Goal: Task Accomplishment & Management: Manage account settings

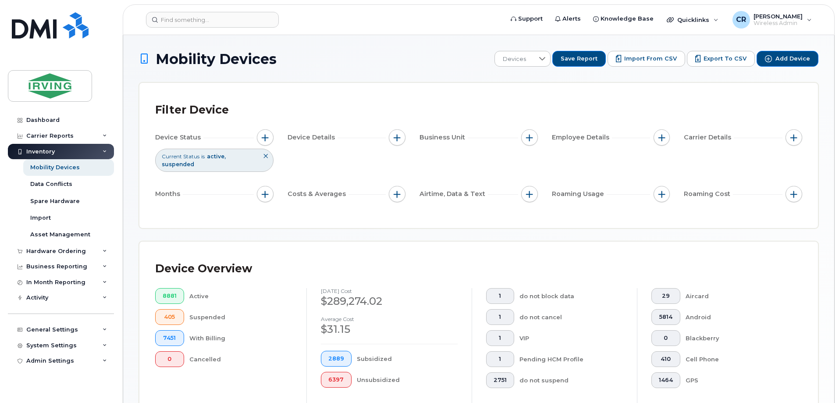
scroll to position [232, 0]
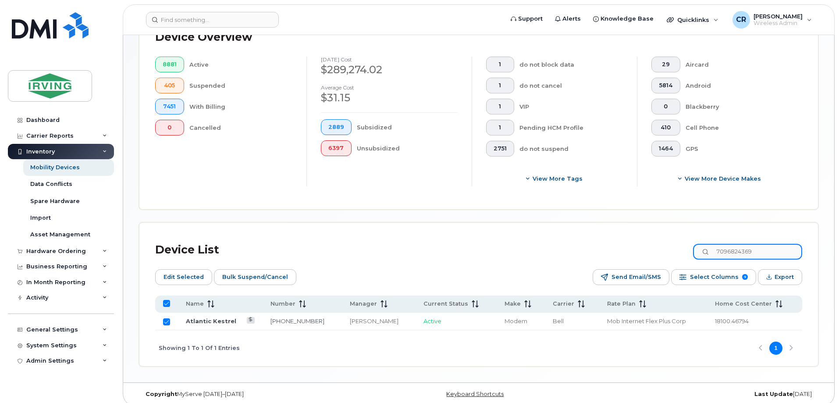
drag, startPoint x: 779, startPoint y: 246, endPoint x: 596, endPoint y: 246, distance: 183.3
click at [596, 246] on div "Device List 7096824369" at bounding box center [478, 250] width 647 height 23
type input "5064238627"
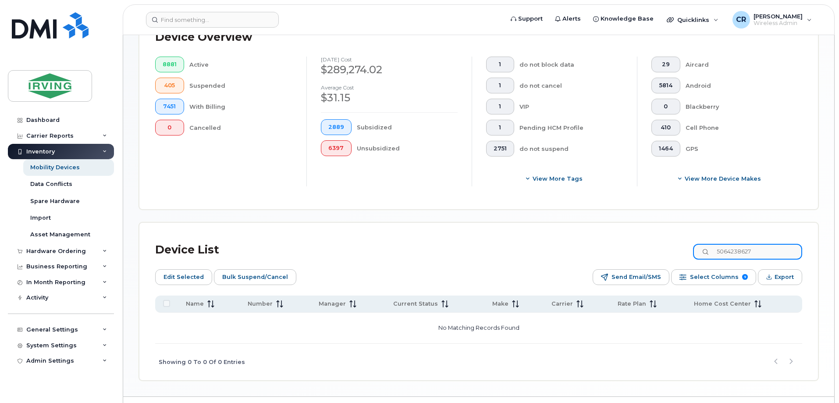
checkbox input "false"
drag, startPoint x: 774, startPoint y: 243, endPoint x: 600, endPoint y: 245, distance: 174.1
click at [600, 245] on div "Device List 5064238627" at bounding box center [478, 250] width 647 height 23
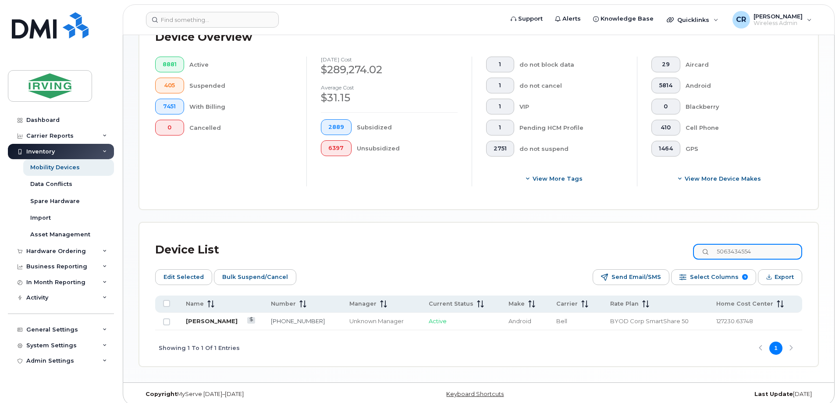
type input "5063434554"
click at [209, 318] on link "[PERSON_NAME]" at bounding box center [212, 321] width 52 height 7
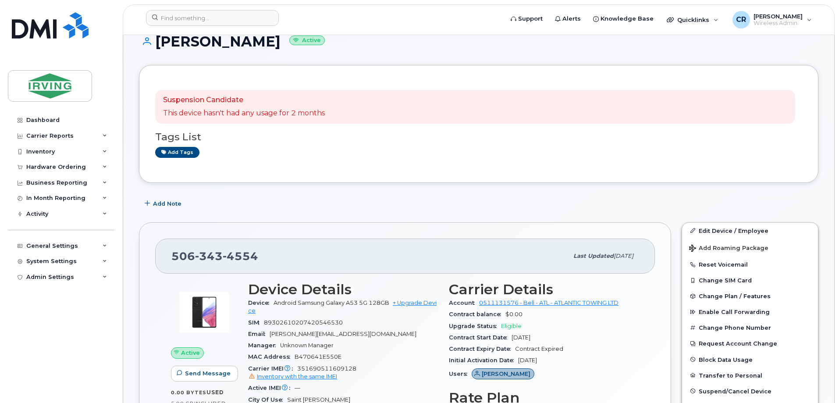
scroll to position [219, 0]
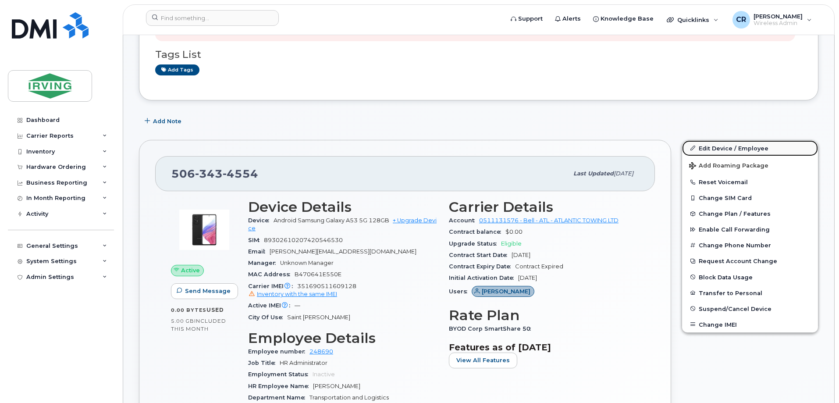
click at [731, 150] on link "Edit Device / Employee" at bounding box center [750, 148] width 136 height 16
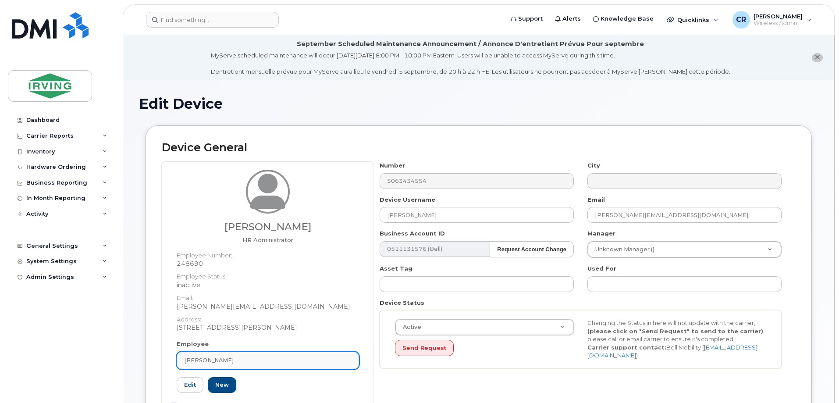
click at [225, 360] on span "[PERSON_NAME]" at bounding box center [209, 360] width 50 height 8
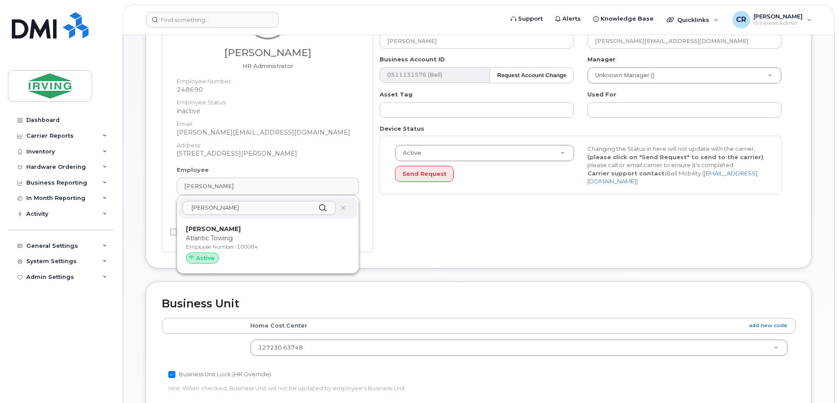
scroll to position [219, 0]
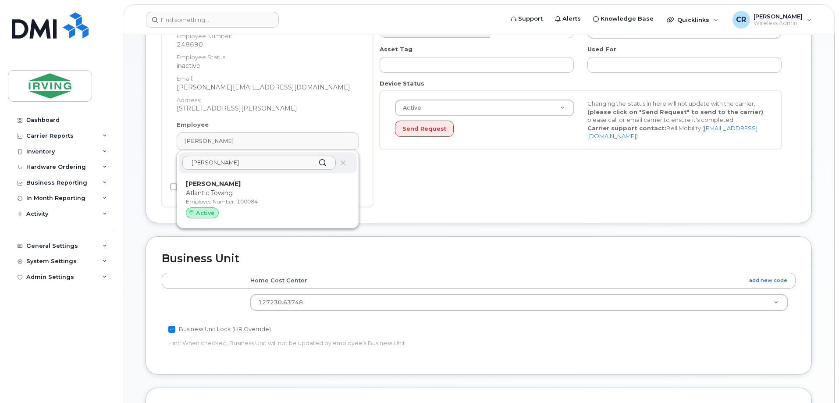
type input "craig comeau"
click at [204, 194] on p "Atlantic Towing" at bounding box center [268, 193] width 164 height 9
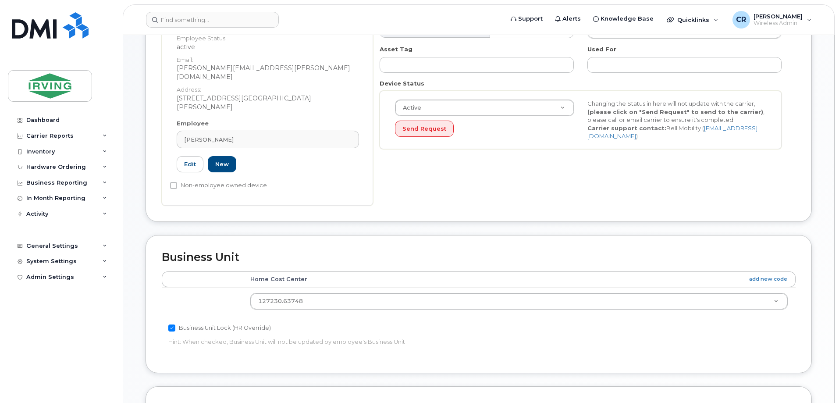
type input "100084"
type input "Craig Comeau"
type input "comeau.craig@atlantictowing.com"
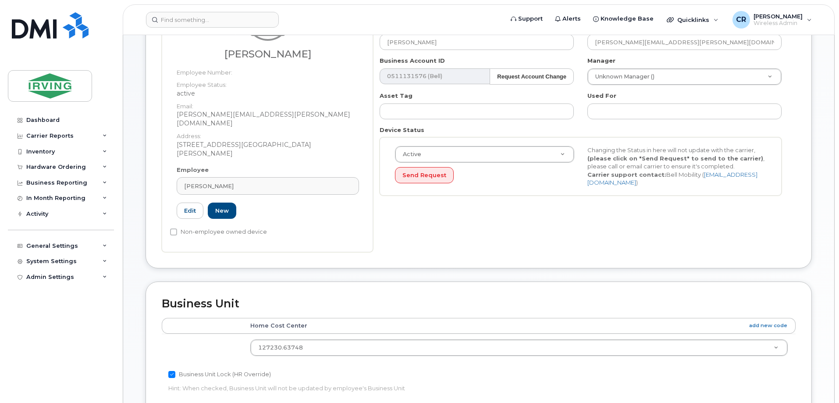
scroll to position [88, 0]
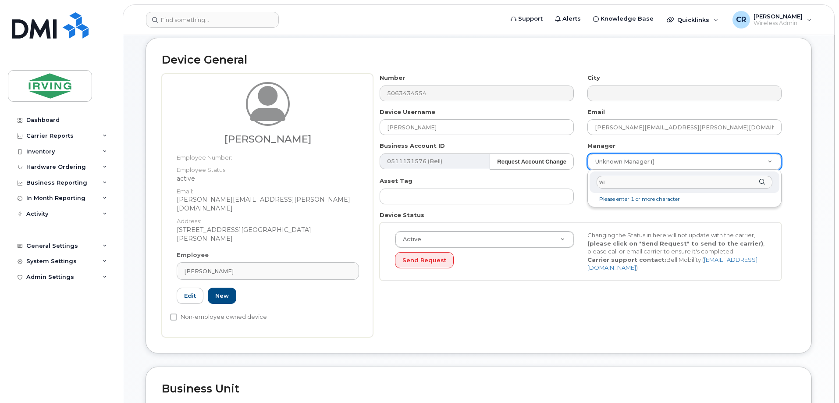
type input "w"
type input "eyres"
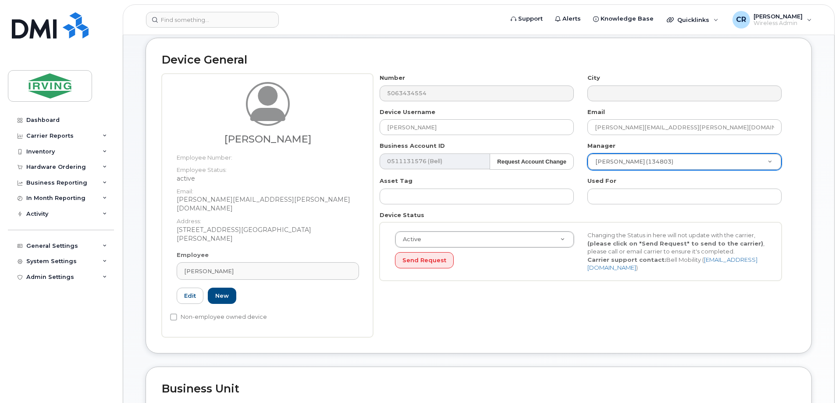
type input "1474893"
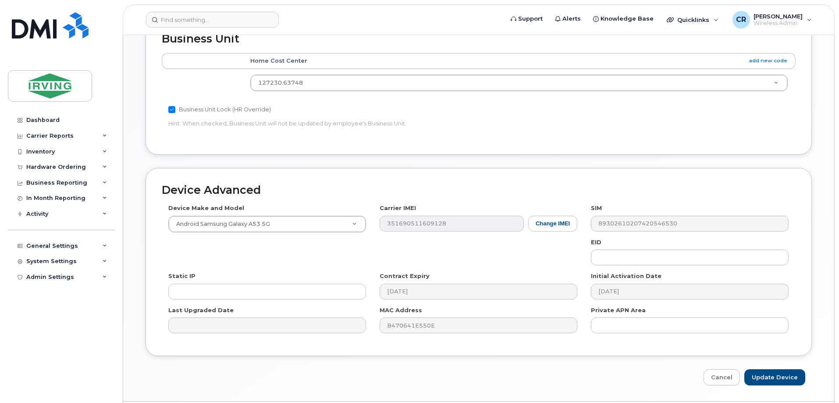
scroll to position [439, 0]
click at [769, 368] on input "Update Device" at bounding box center [775, 376] width 61 height 16
type input "Saving..."
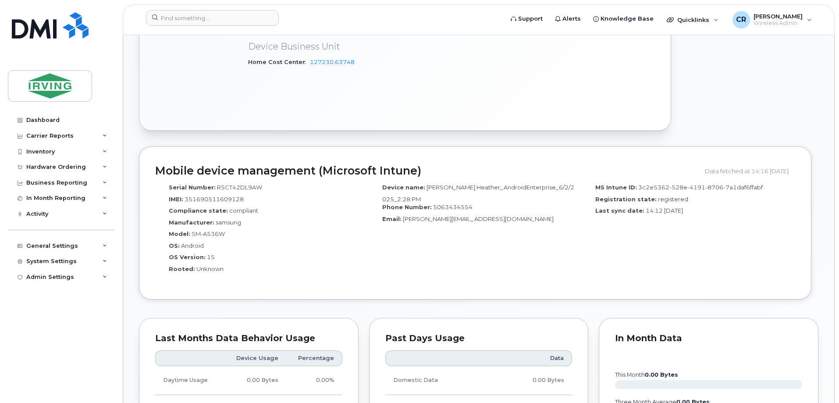
scroll to position [439, 0]
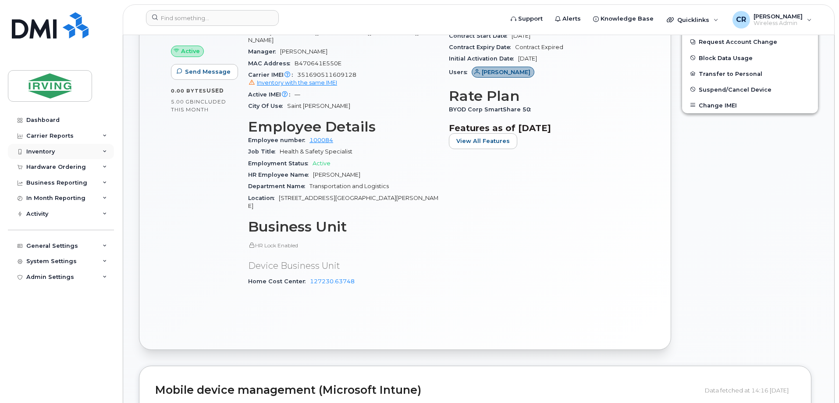
click at [40, 149] on div "Inventory" at bounding box center [40, 151] width 29 height 7
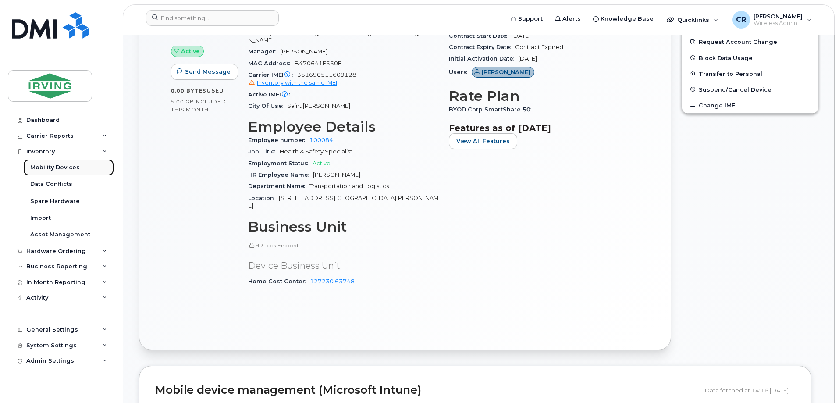
click at [50, 161] on link "Mobility Devices" at bounding box center [68, 167] width 91 height 17
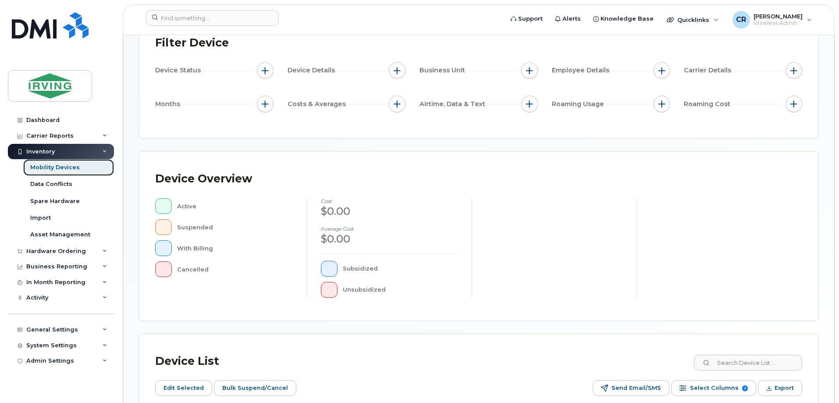
scroll to position [175, 0]
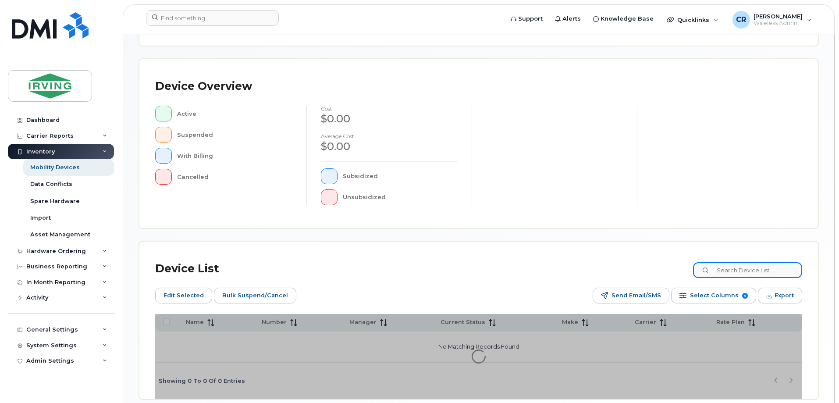
click at [745, 274] on input at bounding box center [747, 270] width 109 height 16
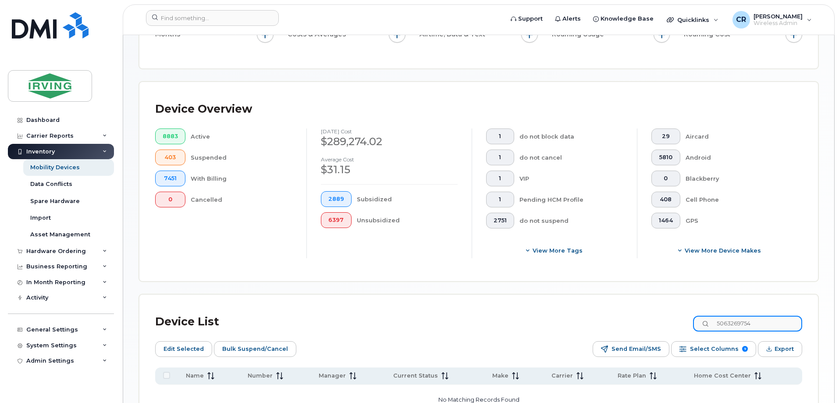
scroll to position [191, 0]
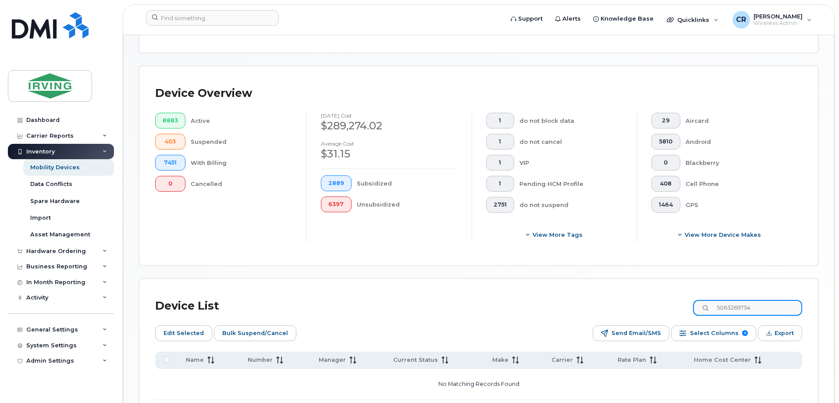
drag, startPoint x: 768, startPoint y: 300, endPoint x: 669, endPoint y: 298, distance: 99.6
click at [669, 298] on div "Device List 5063269754" at bounding box center [478, 306] width 647 height 23
drag, startPoint x: 615, startPoint y: 284, endPoint x: 493, endPoint y: 279, distance: 122.5
click at [493, 279] on div "Device List 5062712802 Edit Selected Bulk Suspend/Cancel Send Email/SMS Select …" at bounding box center [478, 357] width 679 height 157
drag, startPoint x: 636, startPoint y: 306, endPoint x: 444, endPoint y: 300, distance: 192.2
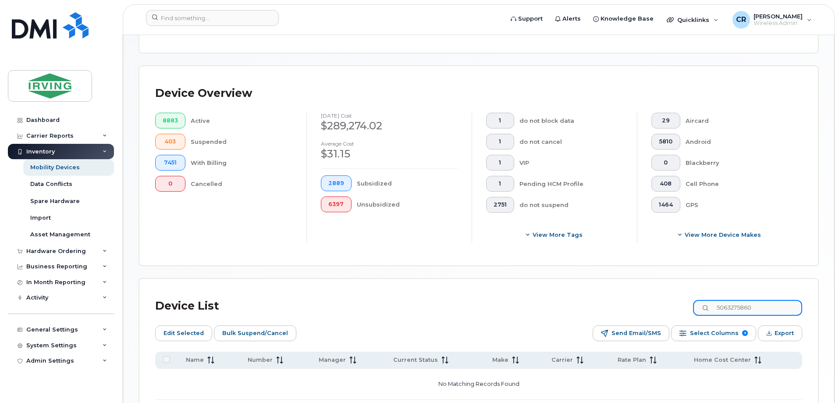
click at [444, 300] on div "Device List 5063275860" at bounding box center [478, 306] width 647 height 23
type input "5063269229"
